Goal: Information Seeking & Learning: Check status

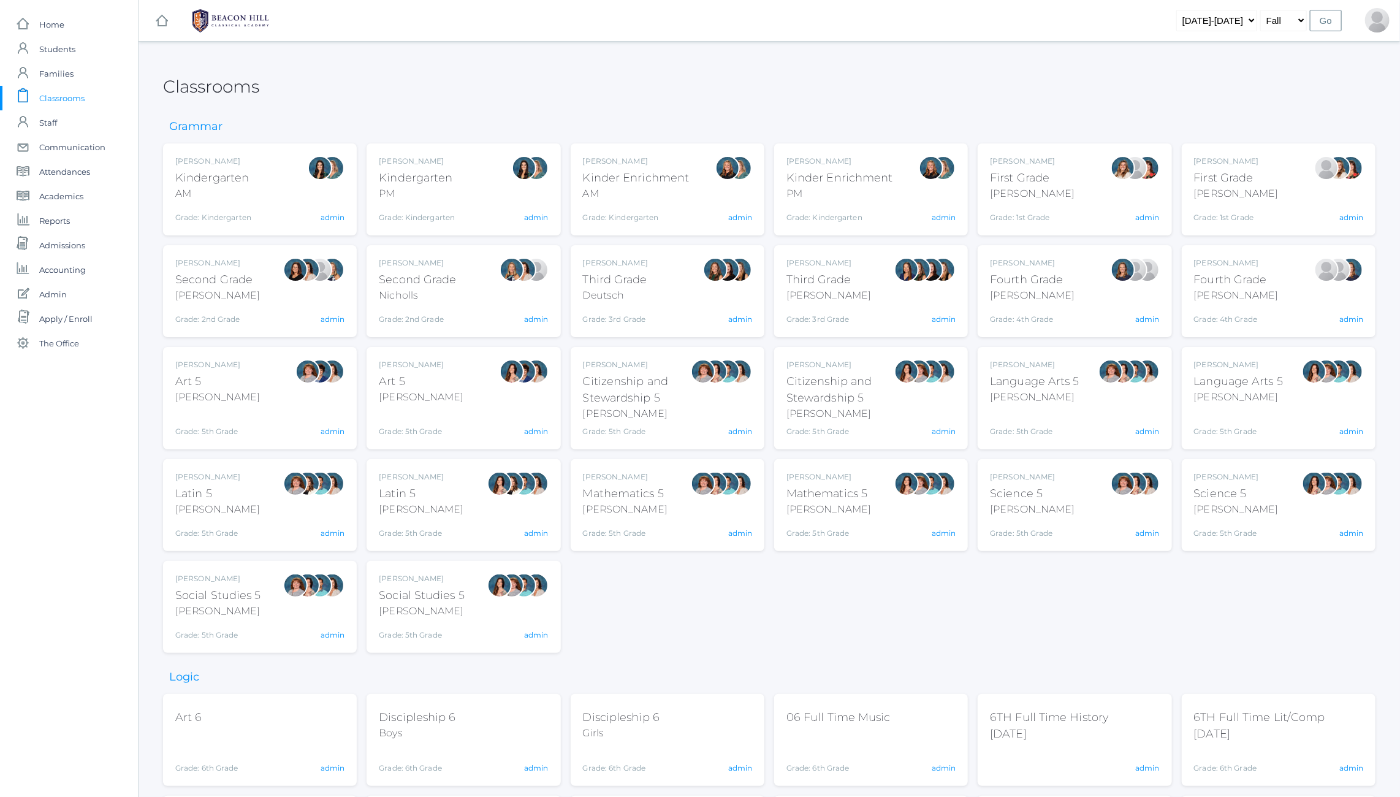
click at [272, 85] on div "Classrooms" at bounding box center [769, 79] width 1212 height 45
click at [77, 151] on span "Communication" at bounding box center [72, 147] width 66 height 25
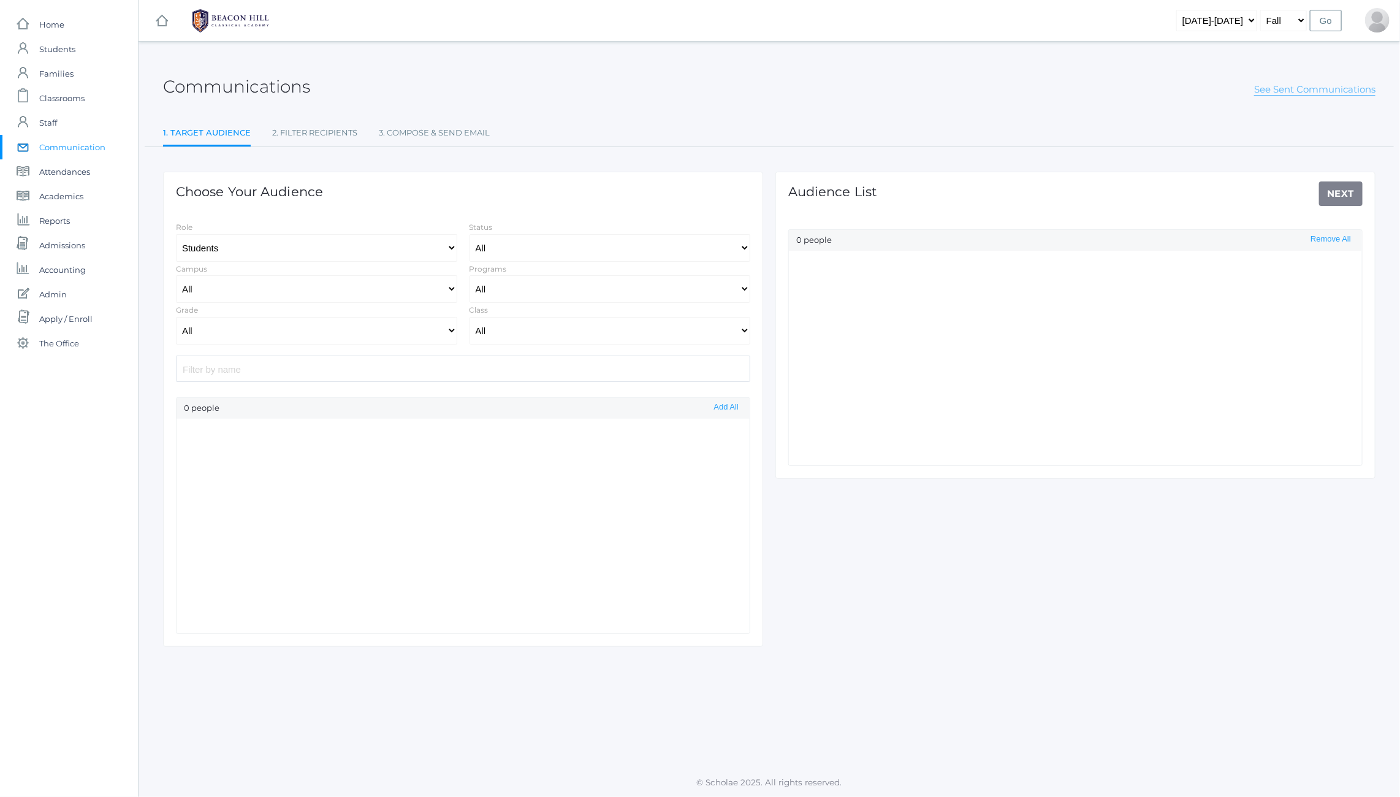
click at [1298, 92] on link "See Sent Communications" at bounding box center [1314, 89] width 121 height 12
select select "Enrolled"
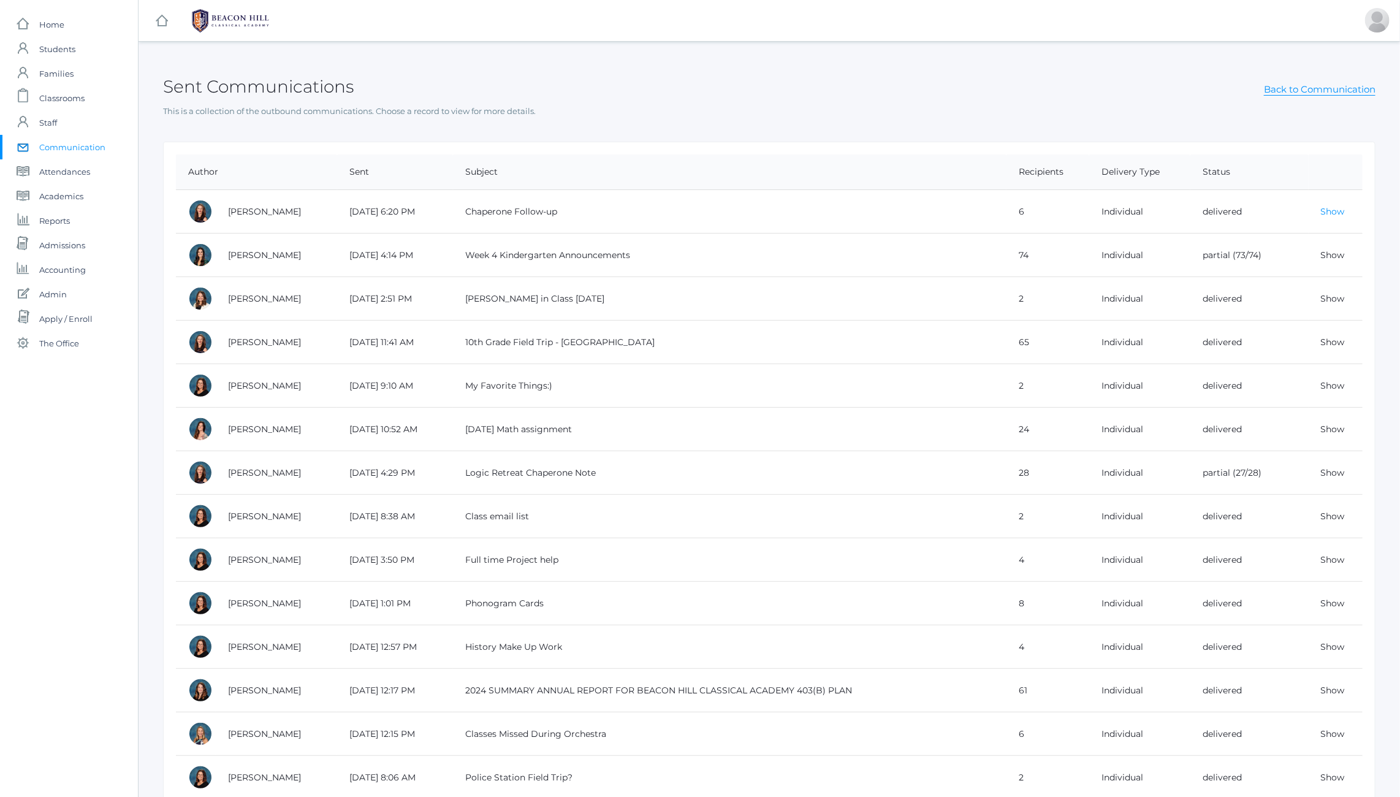
click at [1336, 213] on link "Show" at bounding box center [1333, 211] width 24 height 11
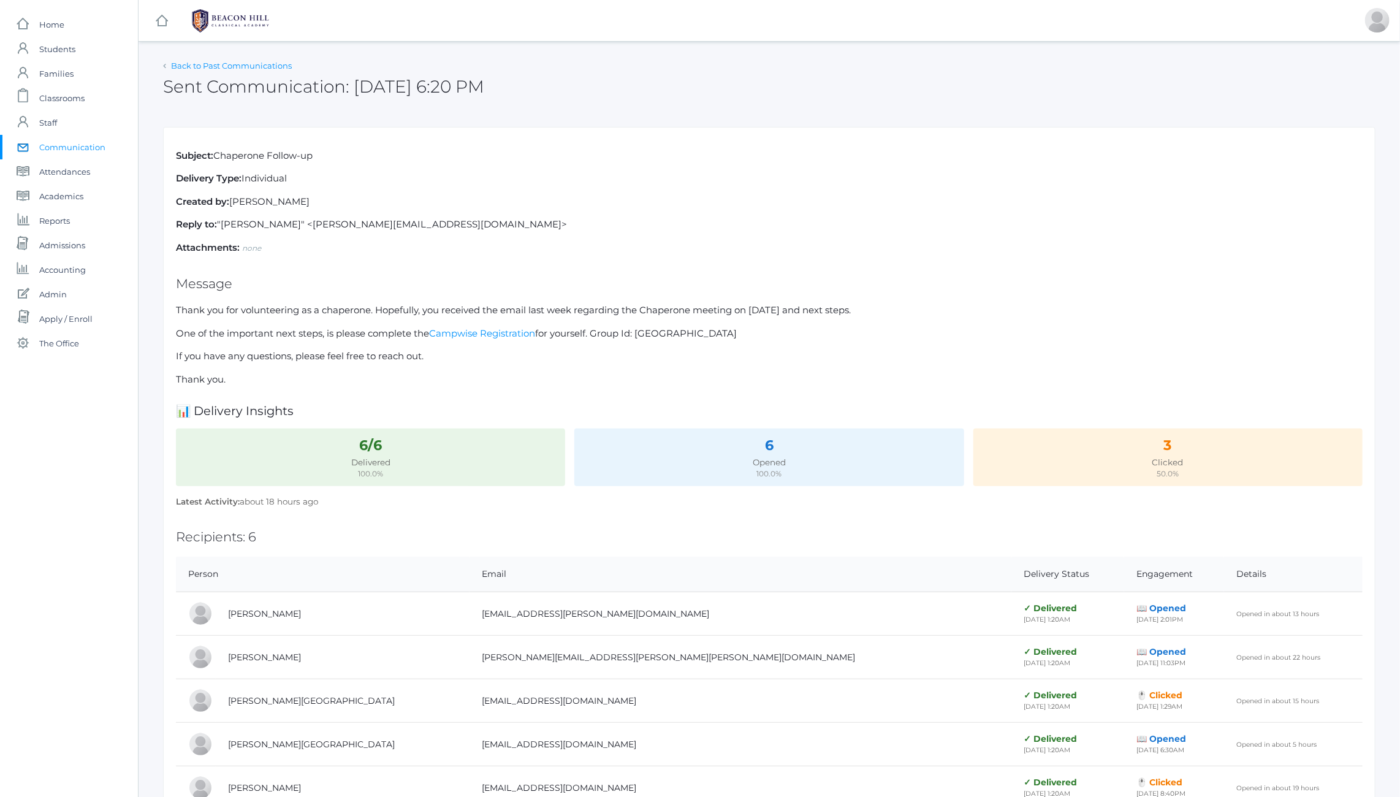
click at [238, 66] on link "Back to Past Communications" at bounding box center [231, 66] width 121 height 10
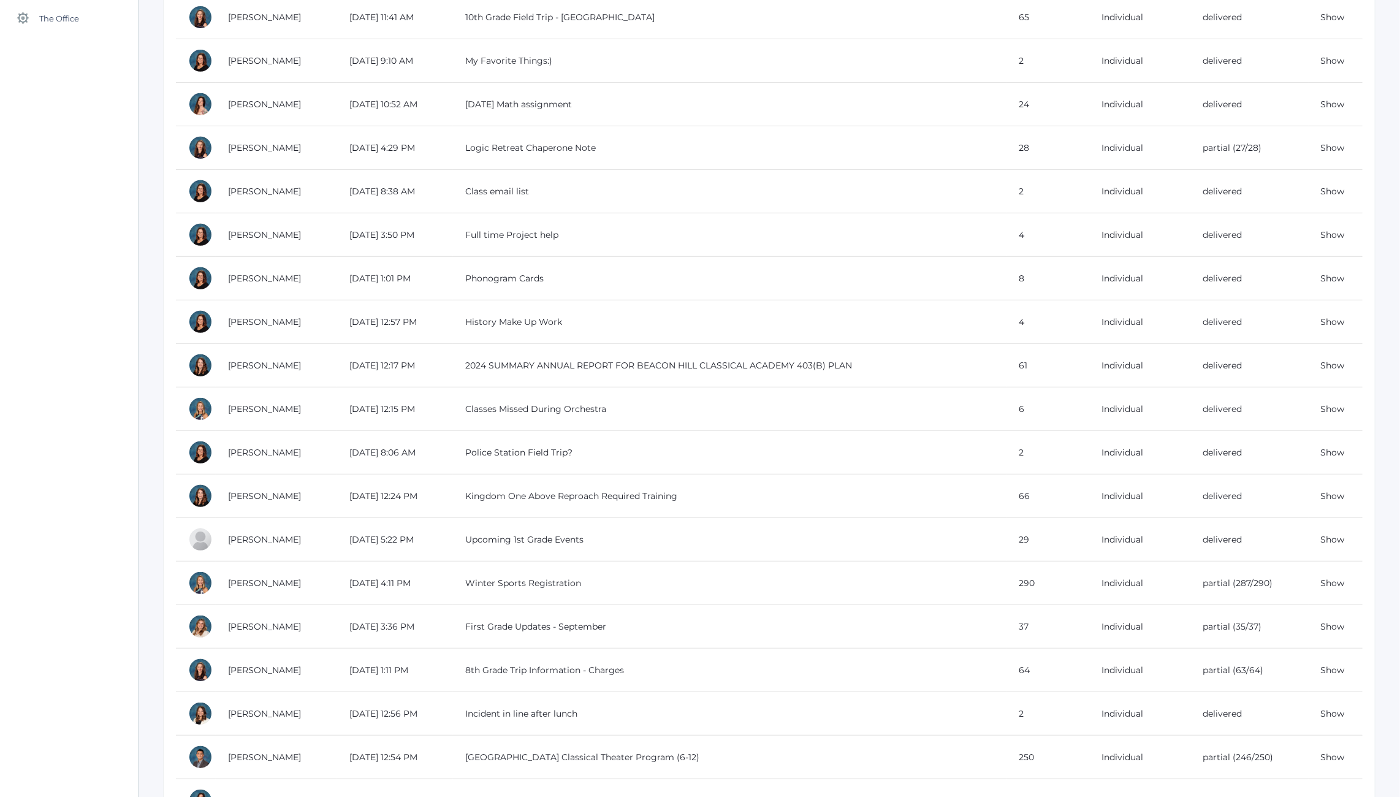
scroll to position [343, 0]
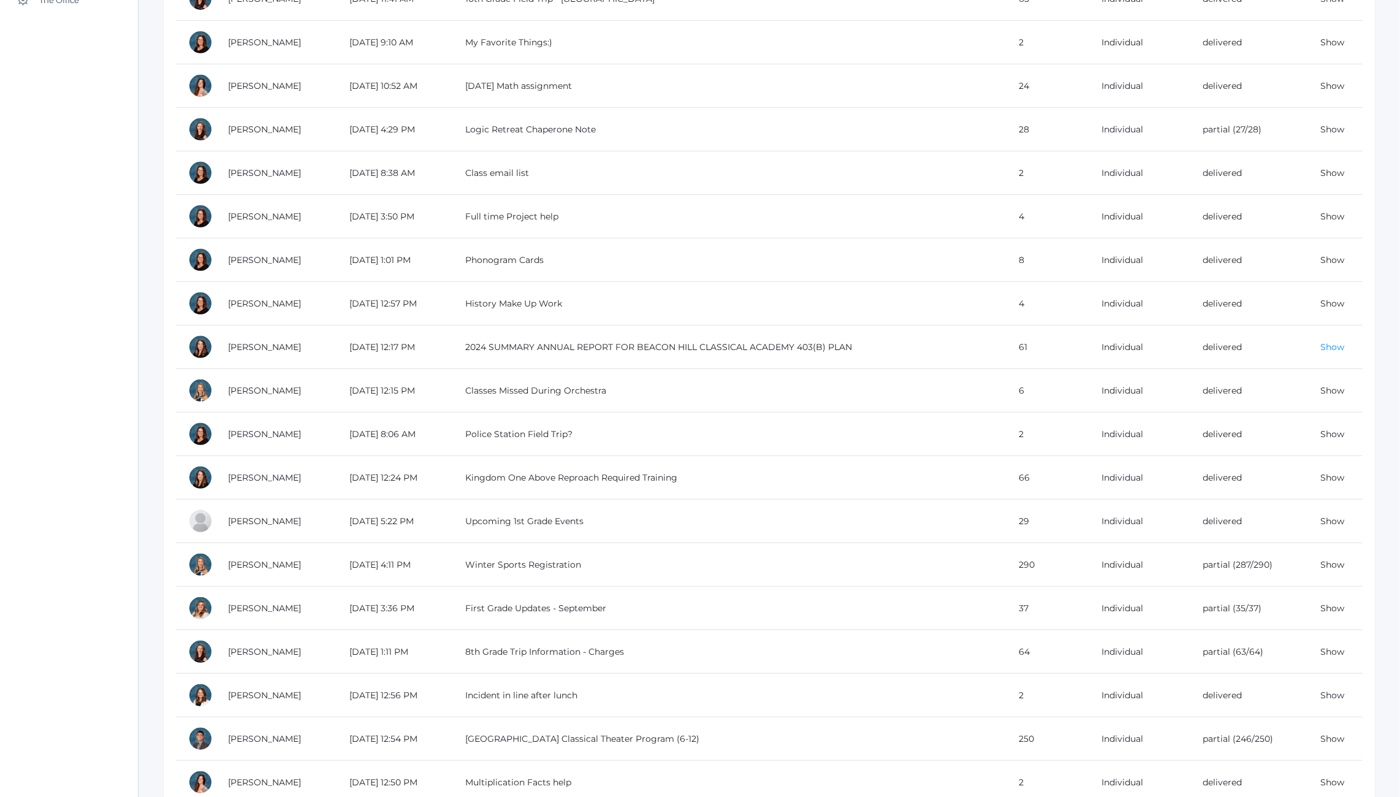
click at [1331, 345] on link "Show" at bounding box center [1333, 346] width 24 height 11
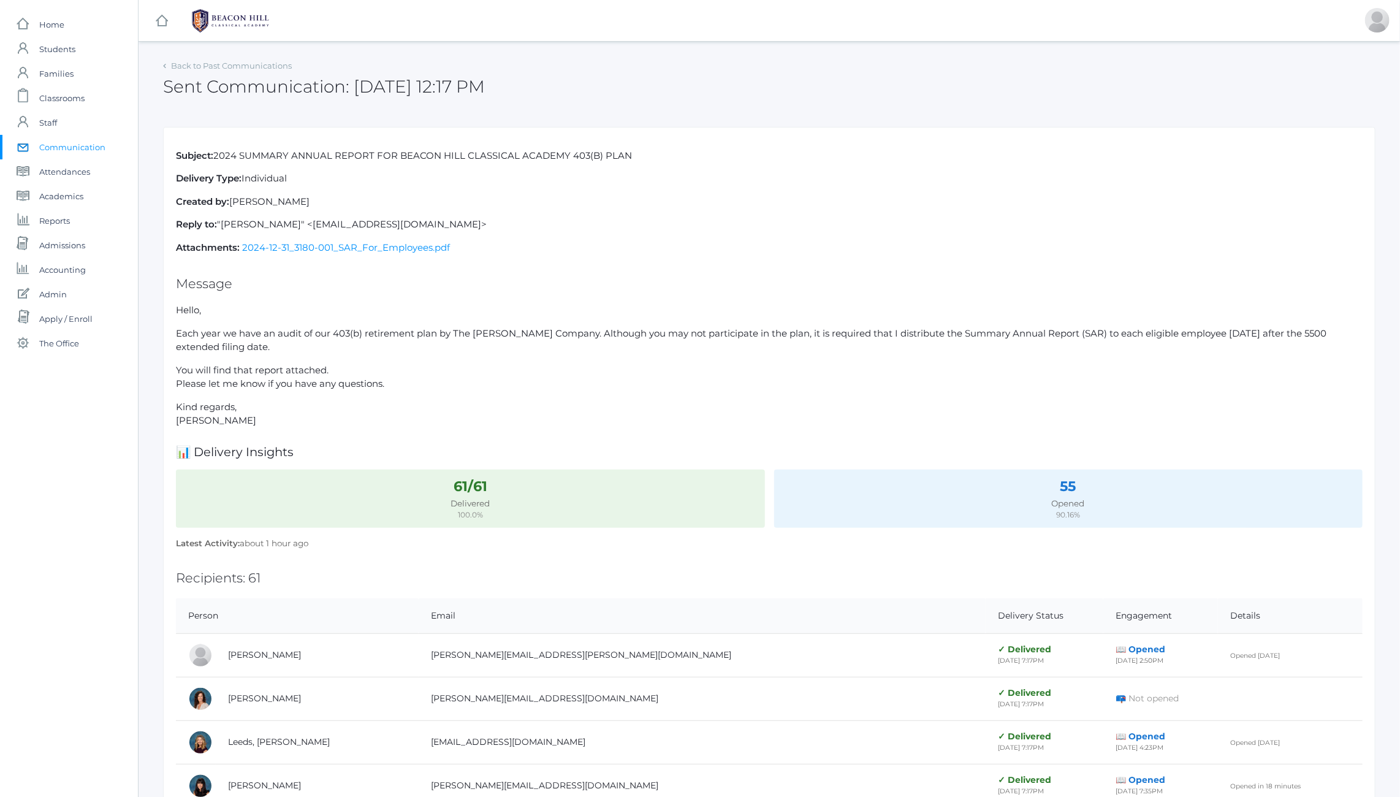
click at [528, 332] on p "Each year we have an audit of our 403(b) retirement plan by The [PERSON_NAME] C…" at bounding box center [769, 341] width 1187 height 28
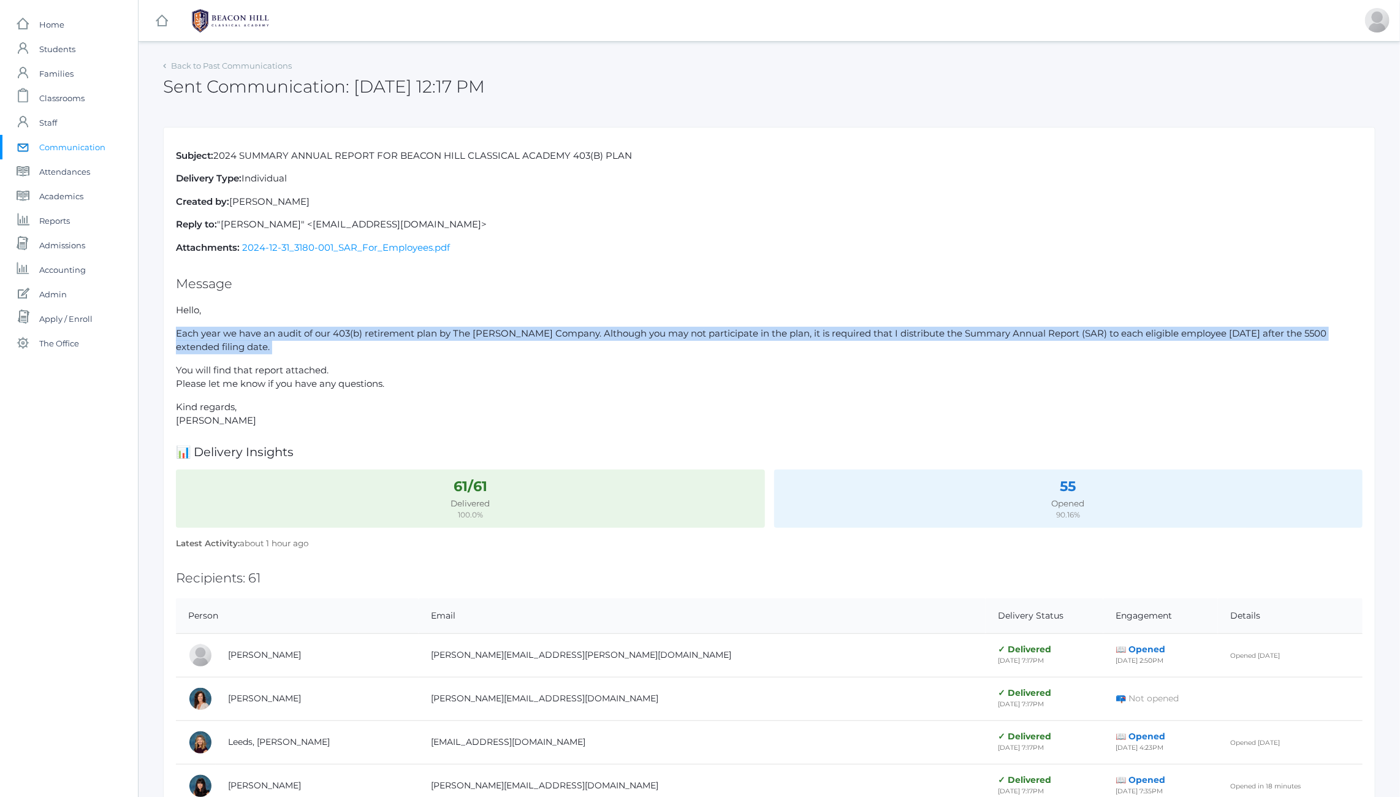
click at [528, 332] on p "Each year we have an audit of our 403(b) retirement plan by The [PERSON_NAME] C…" at bounding box center [769, 341] width 1187 height 28
click at [536, 333] on p "Each year we have an audit of our 403(b) retirement plan by The [PERSON_NAME] C…" at bounding box center [769, 341] width 1187 height 28
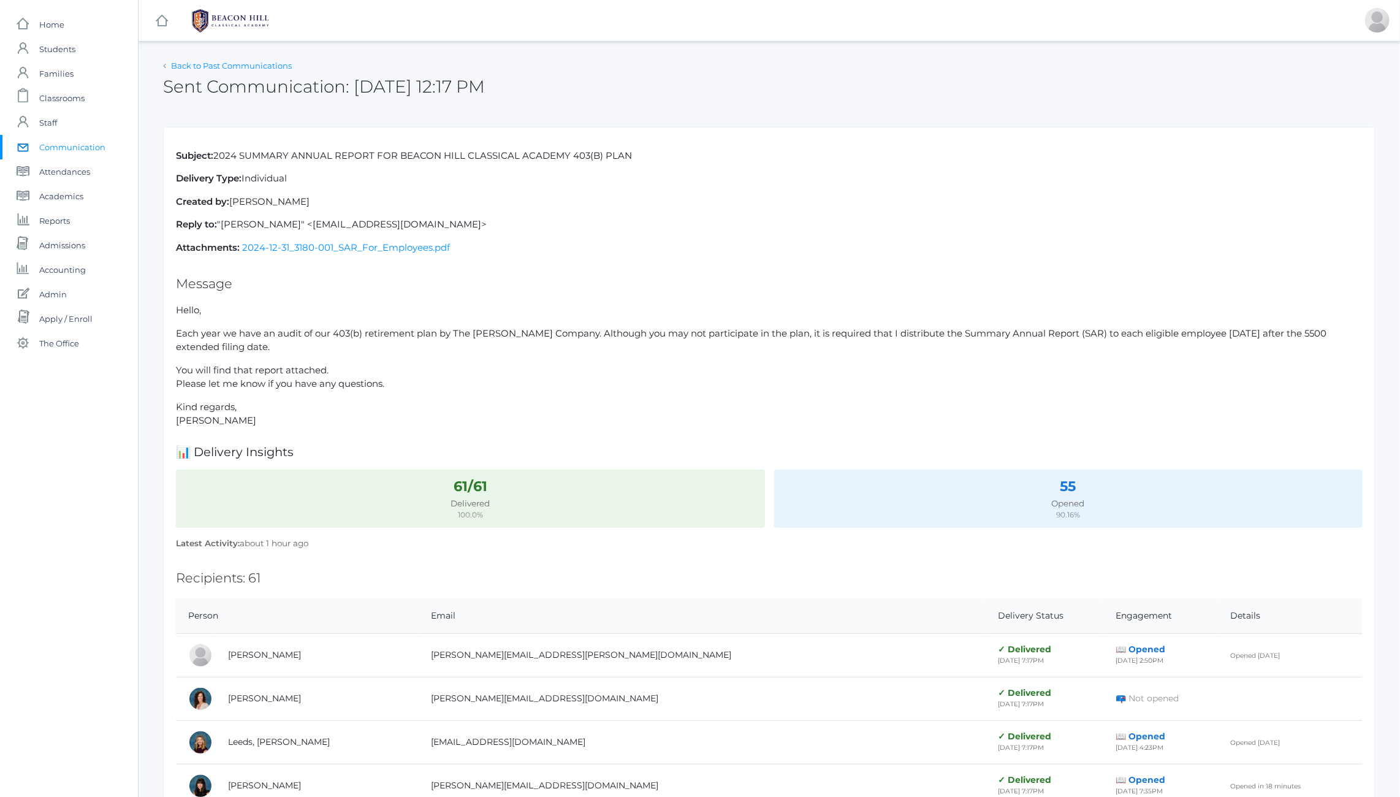
click at [265, 62] on link "Back to Past Communications" at bounding box center [231, 66] width 121 height 10
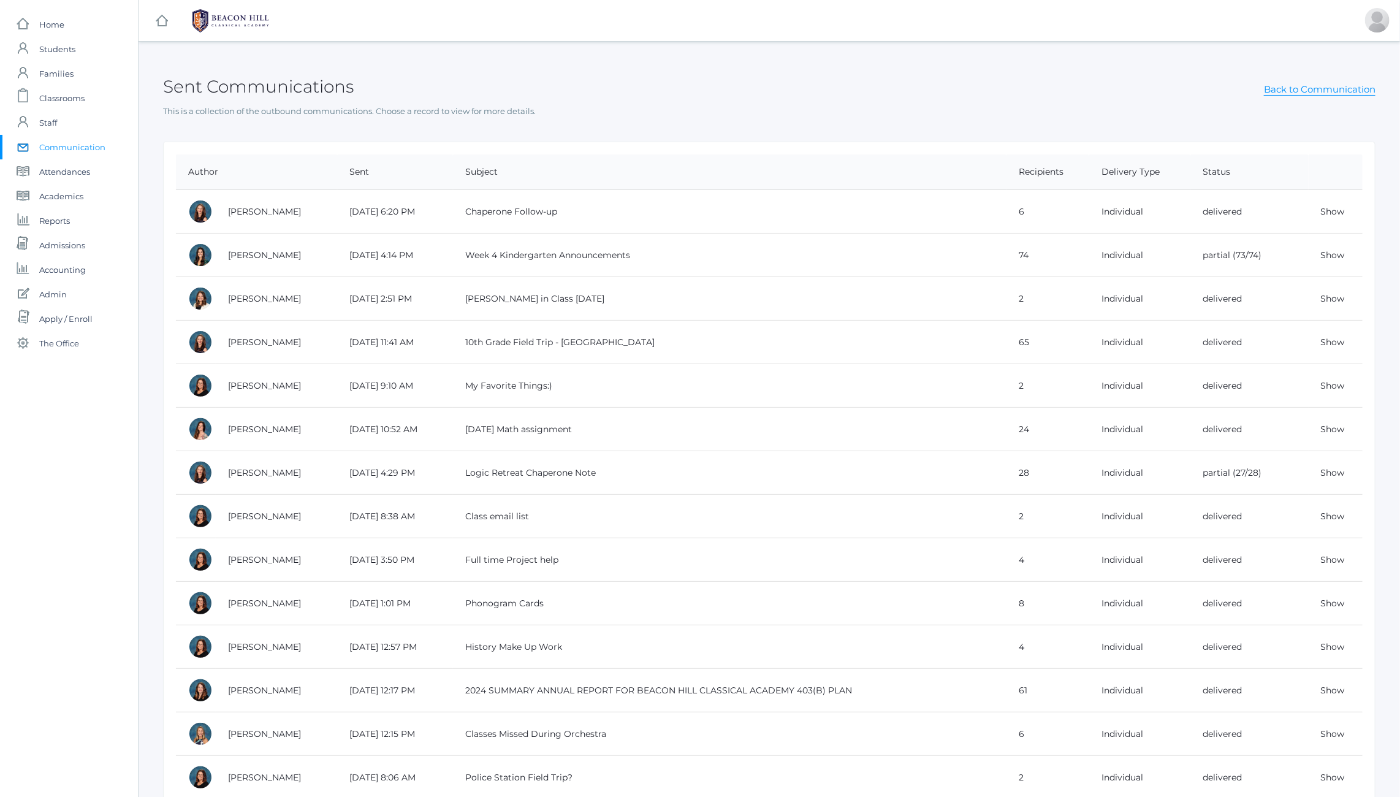
click at [356, 108] on p "This is a collection of the outbound communications. Choose a record to view fo…" at bounding box center [769, 111] width 1212 height 12
click at [402, 109] on p "This is a collection of the outbound communications. Choose a record to view fo…" at bounding box center [769, 111] width 1212 height 12
